Goal: Find specific page/section: Find specific page/section

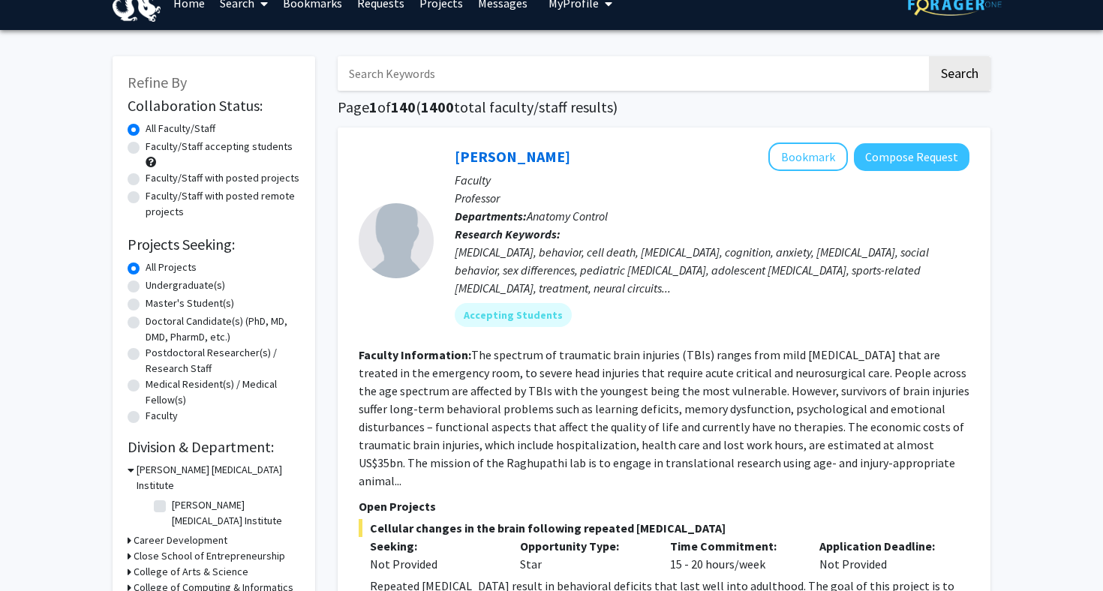
scroll to position [31, 0]
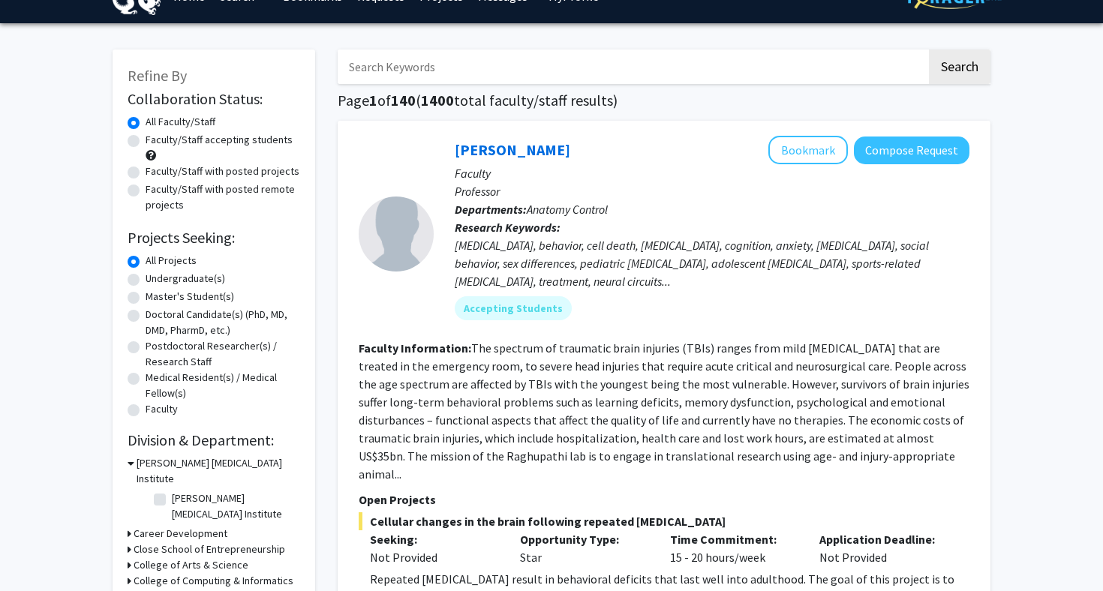
click at [237, 145] on label "Faculty/Staff accepting students" at bounding box center [219, 140] width 147 height 16
click at [155, 142] on input "Faculty/Staff accepting students" at bounding box center [151, 137] width 10 height 10
radio input "true"
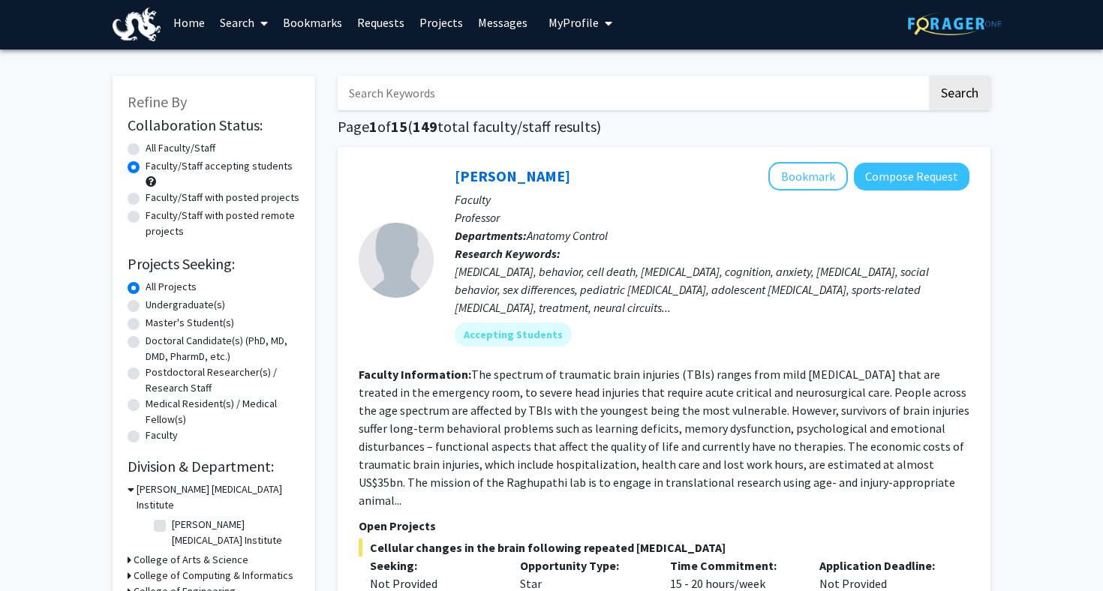
scroll to position [6, 0]
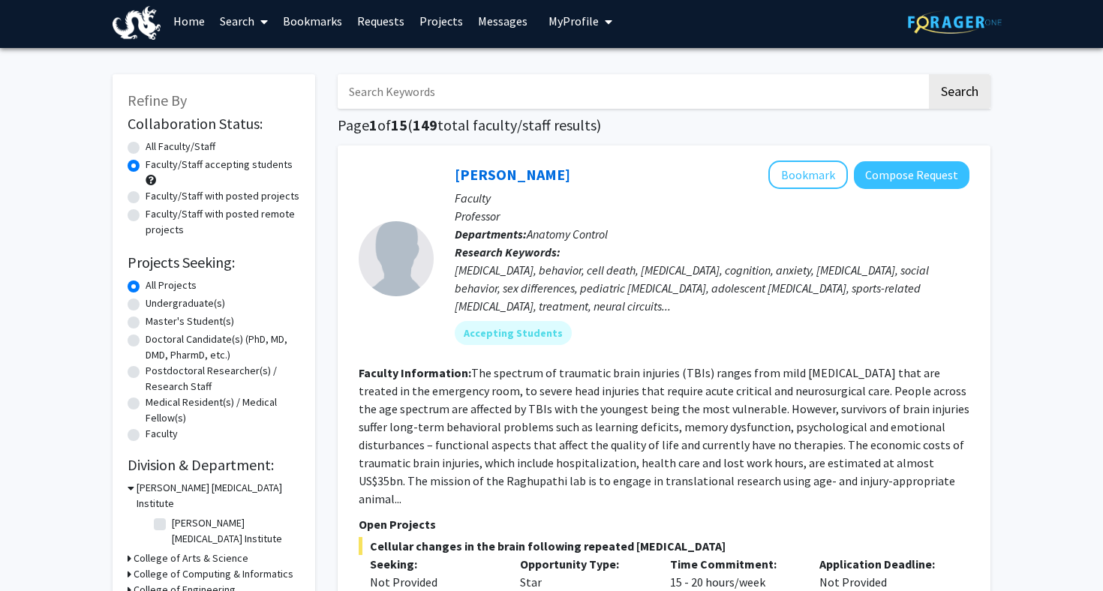
click at [196, 149] on label "All Faculty/Staff" at bounding box center [181, 147] width 70 height 16
click at [155, 149] on input "All Faculty/Staff" at bounding box center [151, 144] width 10 height 10
radio input "true"
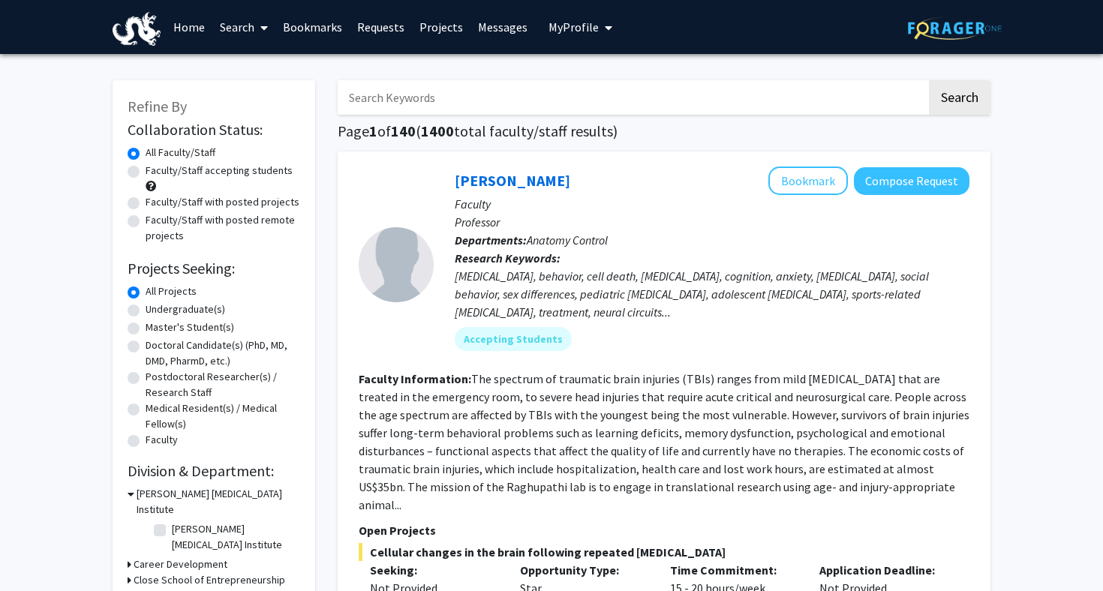
click at [203, 170] on label "Faculty/Staff accepting students" at bounding box center [219, 171] width 147 height 16
click at [155, 170] on input "Faculty/Staff accepting students" at bounding box center [151, 168] width 10 height 10
radio input "true"
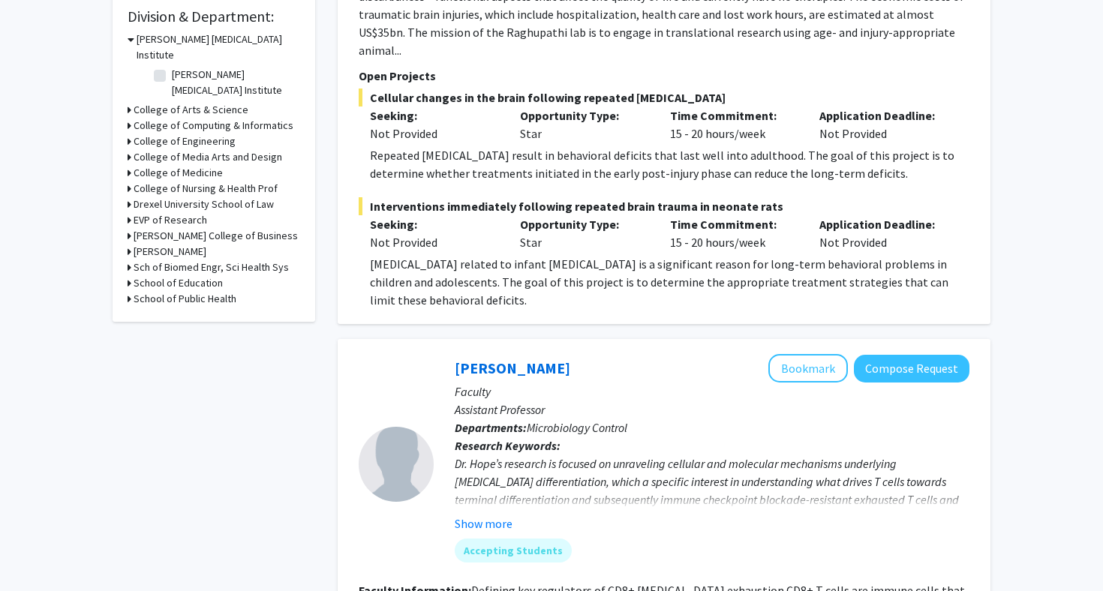
scroll to position [551, 0]
